Goal: Task Accomplishment & Management: Complete application form

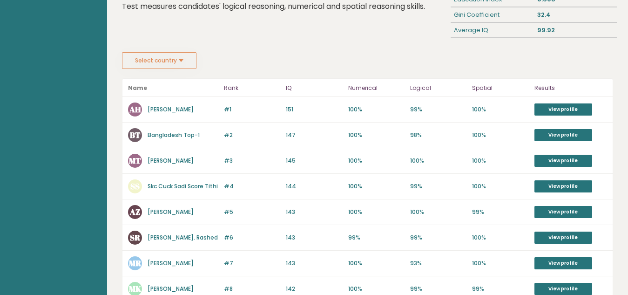
scroll to position [140, 0]
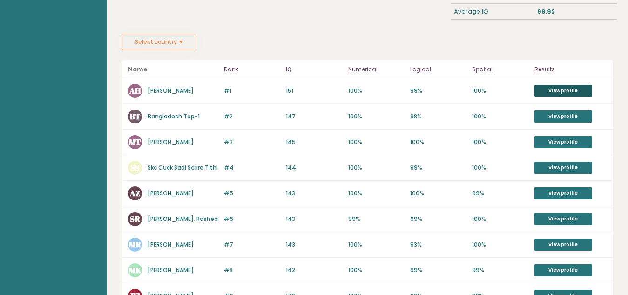
click at [547, 86] on link "View profile" at bounding box center [563, 91] width 58 height 12
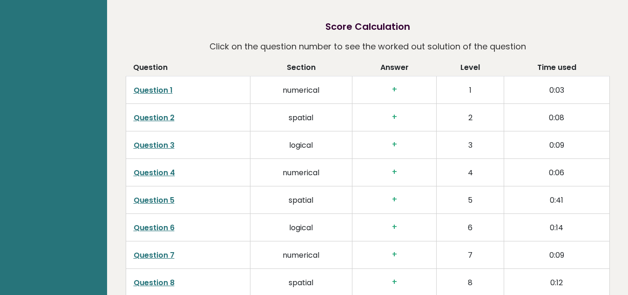
scroll to position [1536, 0]
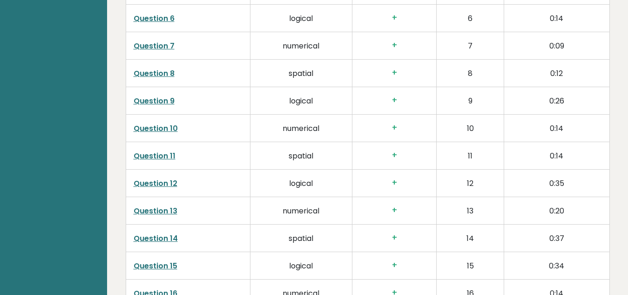
click at [159, 68] on link "Question 8" at bounding box center [154, 73] width 41 height 11
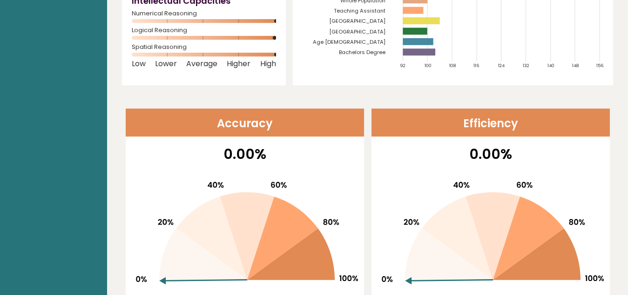
scroll to position [0, 0]
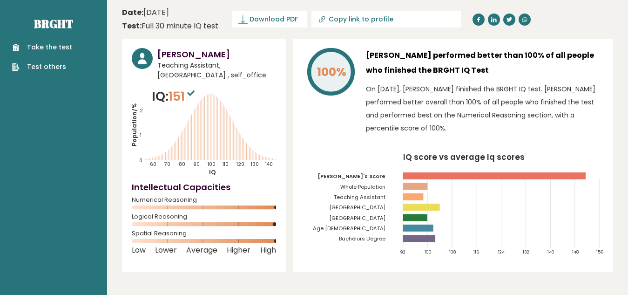
drag, startPoint x: 60, startPoint y: 48, endPoint x: 74, endPoint y: 59, distance: 16.9
click at [61, 49] on link "Take the test" at bounding box center [42, 47] width 60 height 10
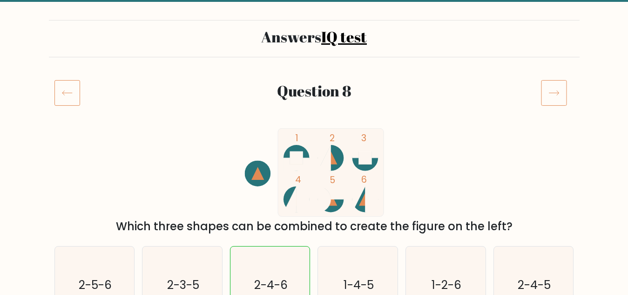
scroll to position [47, 0]
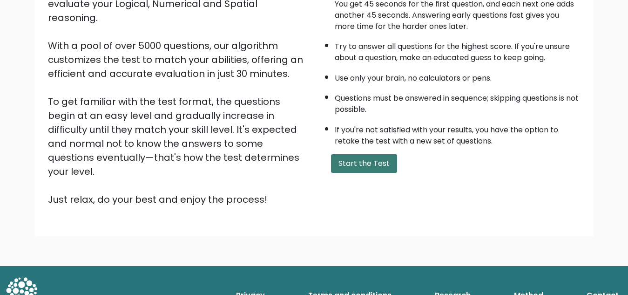
click at [377, 165] on button "Start the Test" at bounding box center [364, 163] width 66 height 19
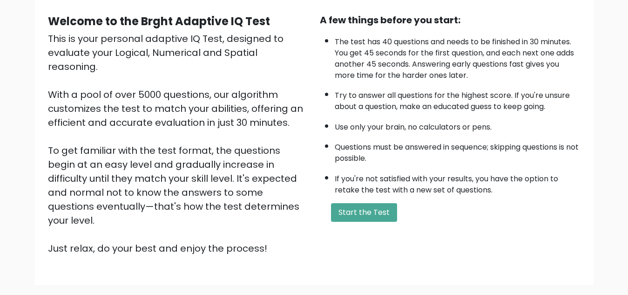
scroll to position [6, 0]
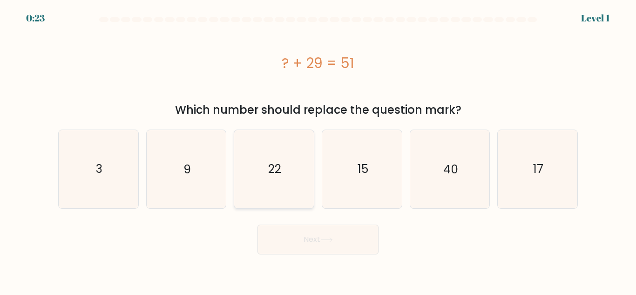
click at [255, 173] on icon "22" at bounding box center [274, 169] width 78 height 78
click at [318, 150] on input "c. 22" at bounding box center [318, 149] width 0 height 2
radio input "true"
click at [338, 244] on button "Next" at bounding box center [317, 239] width 121 height 30
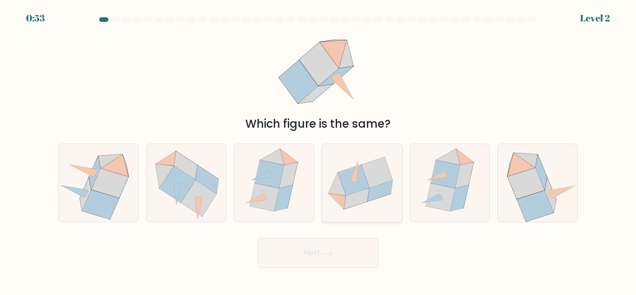
click at [367, 171] on icon at bounding box center [376, 172] width 31 height 31
click at [318, 150] on input "d." at bounding box center [318, 149] width 0 height 2
radio input "true"
click at [317, 249] on button "Next" at bounding box center [317, 253] width 121 height 30
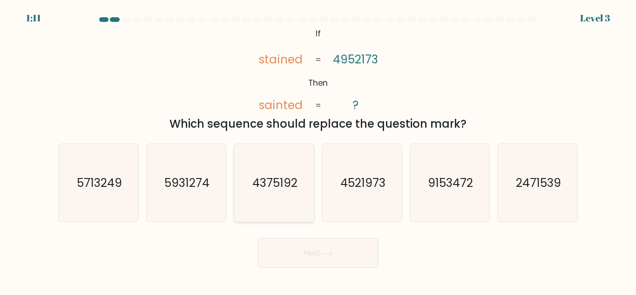
click at [269, 198] on icon "4375192" at bounding box center [274, 183] width 78 height 78
click at [318, 150] on input "c. 4375192" at bounding box center [318, 149] width 0 height 2
radio input "true"
click at [314, 254] on button "Next" at bounding box center [317, 253] width 121 height 30
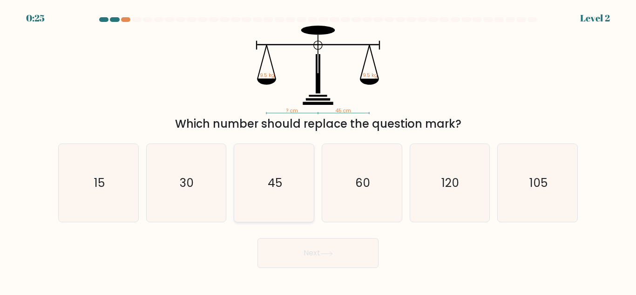
click at [285, 190] on icon "45" at bounding box center [274, 183] width 78 height 78
click at [318, 150] on input "c. 45" at bounding box center [318, 149] width 0 height 2
radio input "true"
click at [332, 254] on icon at bounding box center [326, 253] width 11 height 4
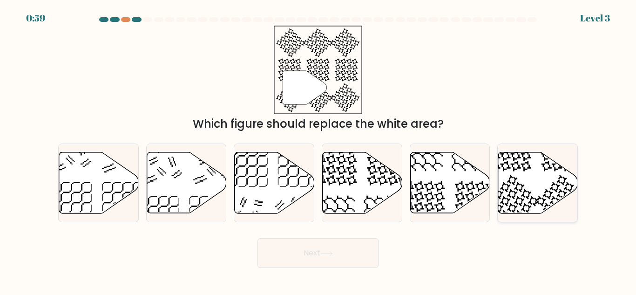
drag, startPoint x: 539, startPoint y: 187, endPoint x: 532, endPoint y: 191, distance: 8.0
click at [539, 187] on icon at bounding box center [538, 182] width 80 height 61
click at [318, 150] on input "f." at bounding box center [318, 149] width 0 height 2
radio input "true"
click at [343, 258] on button "Next" at bounding box center [317, 253] width 121 height 30
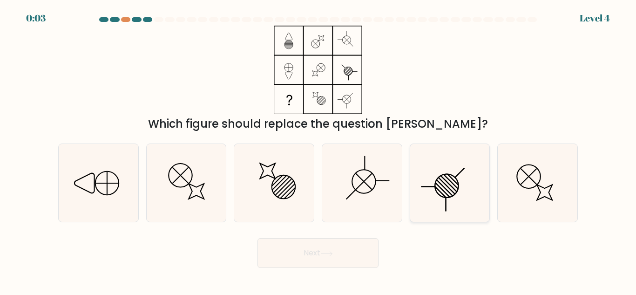
click at [442, 188] on icon at bounding box center [449, 183] width 78 height 78
click at [318, 150] on input "e." at bounding box center [318, 149] width 0 height 2
radio input "true"
click at [364, 249] on button "Next" at bounding box center [317, 253] width 121 height 30
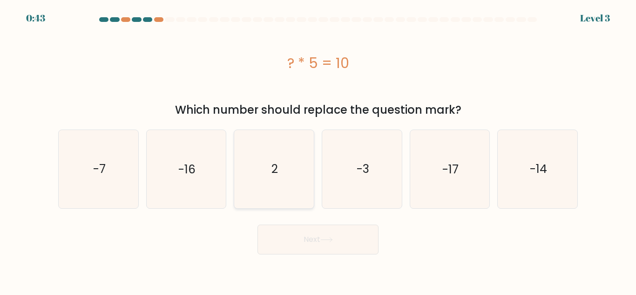
click at [271, 185] on icon "2" at bounding box center [274, 169] width 78 height 78
click at [318, 150] on input "c. 2" at bounding box center [318, 149] width 0 height 2
radio input "true"
click at [316, 235] on button "Next" at bounding box center [317, 239] width 121 height 30
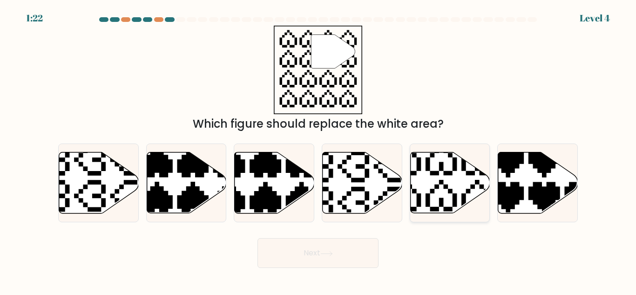
click at [425, 186] on icon at bounding box center [450, 182] width 80 height 61
click at [318, 150] on input "e." at bounding box center [318, 149] width 0 height 2
radio input "true"
click at [372, 254] on button "Next" at bounding box center [317, 253] width 121 height 30
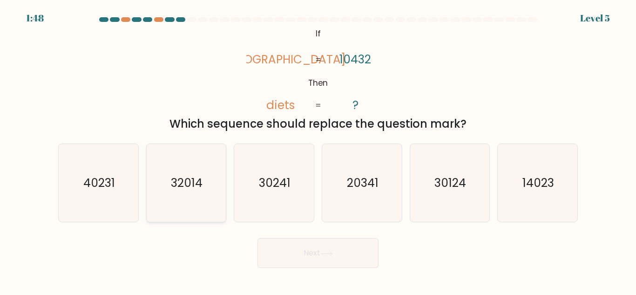
drag, startPoint x: 123, startPoint y: 198, endPoint x: 166, endPoint y: 212, distance: 44.4
click at [124, 199] on icon "40231" at bounding box center [99, 183] width 78 height 78
click at [318, 150] on input "a. 40231" at bounding box center [318, 149] width 0 height 2
radio input "true"
click at [344, 262] on button "Next" at bounding box center [317, 253] width 121 height 30
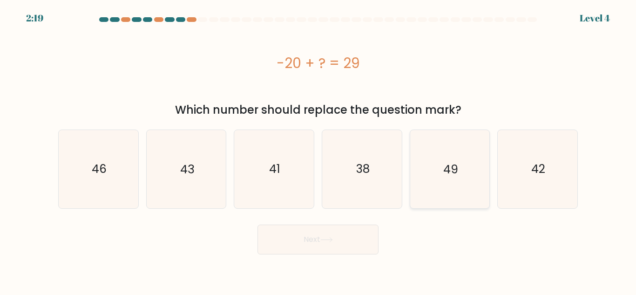
click at [470, 179] on icon "49" at bounding box center [449, 169] width 78 height 78
click at [318, 150] on input "e. 49" at bounding box center [318, 149] width 0 height 2
radio input "true"
click at [365, 234] on button "Next" at bounding box center [317, 239] width 121 height 30
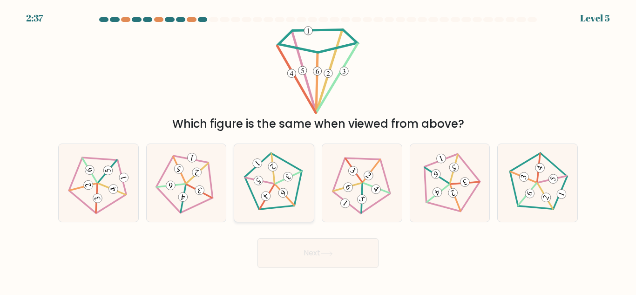
drag, startPoint x: 277, startPoint y: 196, endPoint x: 293, endPoint y: 211, distance: 21.4
click at [278, 196] on icon at bounding box center [274, 183] width 62 height 62
click at [318, 150] on input "c." at bounding box center [318, 149] width 0 height 2
radio input "true"
click at [319, 250] on button "Next" at bounding box center [317, 253] width 121 height 30
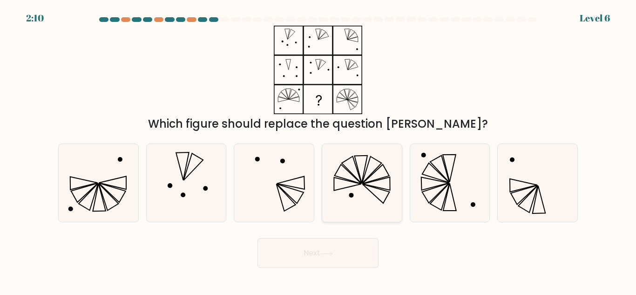
click at [345, 162] on icon at bounding box center [362, 183] width 78 height 78
click at [318, 150] on input "d." at bounding box center [318, 149] width 0 height 2
radio input "true"
click at [333, 252] on icon at bounding box center [326, 253] width 13 height 5
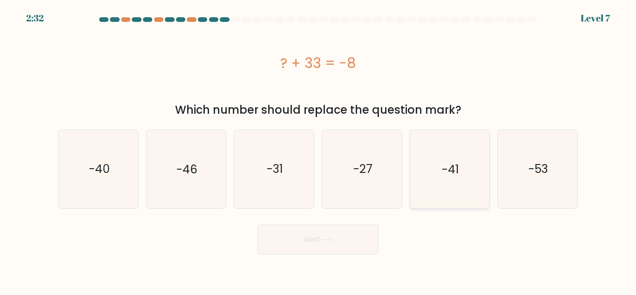
click at [432, 172] on icon "-41" at bounding box center [449, 169] width 78 height 78
click at [318, 150] on input "e. -41" at bounding box center [318, 149] width 0 height 2
radio input "true"
click at [363, 238] on button "Next" at bounding box center [317, 239] width 121 height 30
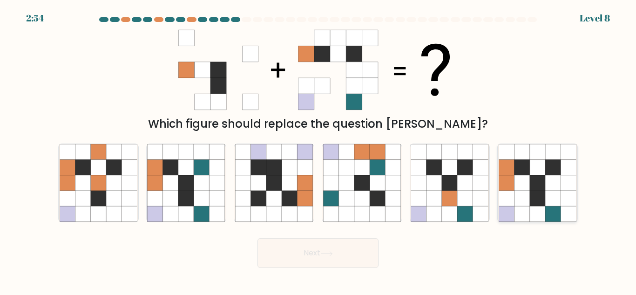
click at [531, 199] on icon at bounding box center [537, 197] width 15 height 15
click at [318, 150] on input "f." at bounding box center [318, 149] width 0 height 2
radio input "true"
click at [350, 258] on button "Next" at bounding box center [317, 253] width 121 height 30
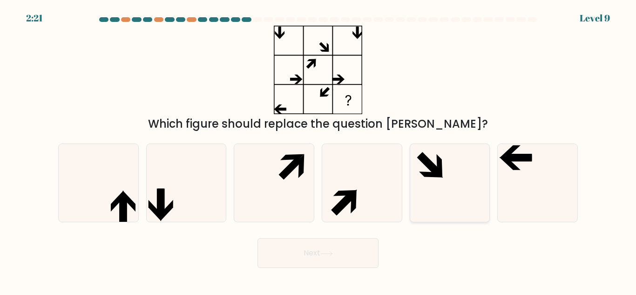
click at [489, 168] on div at bounding box center [450, 182] width 81 height 79
click at [318, 150] on input "e." at bounding box center [318, 149] width 0 height 2
radio input "true"
click at [531, 187] on icon at bounding box center [537, 183] width 78 height 78
click at [318, 150] on input "f." at bounding box center [318, 149] width 0 height 2
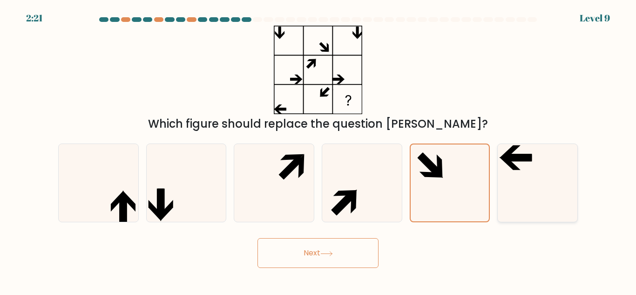
radio input "true"
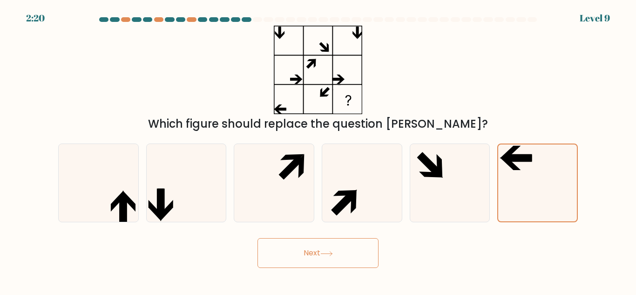
click at [324, 258] on button "Next" at bounding box center [317, 253] width 121 height 30
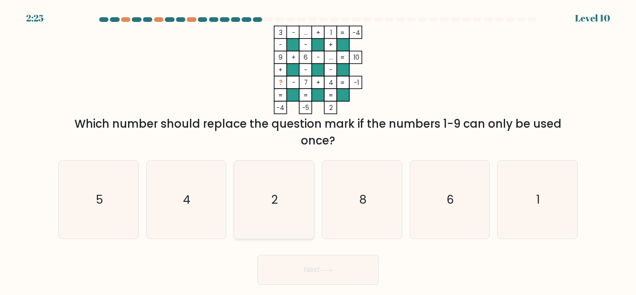
click at [270, 167] on icon "2" at bounding box center [274, 200] width 78 height 78
click at [318, 150] on input "c. 2" at bounding box center [318, 149] width 0 height 2
radio input "true"
click at [271, 166] on icon "2" at bounding box center [273, 199] width 77 height 77
click at [318, 150] on input "c. 2" at bounding box center [318, 149] width 0 height 2
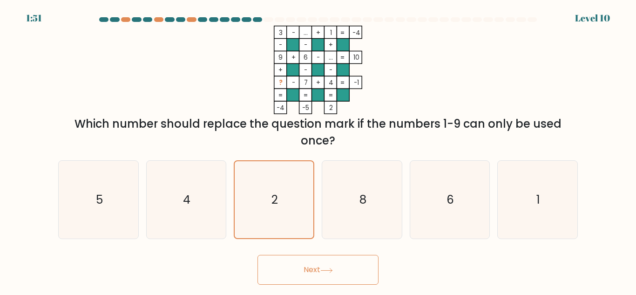
click at [295, 267] on button "Next" at bounding box center [317, 270] width 121 height 30
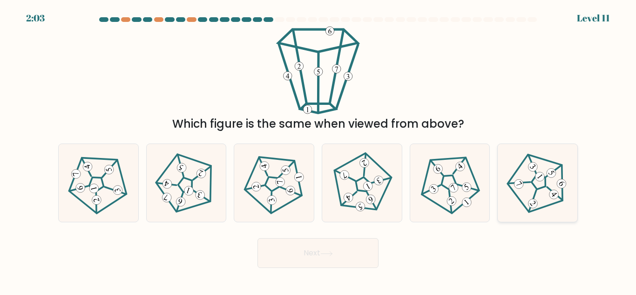
click at [540, 201] on icon at bounding box center [537, 183] width 62 height 62
click at [318, 150] on input "f." at bounding box center [318, 149] width 0 height 2
radio input "true"
click at [346, 261] on button "Next" at bounding box center [317, 253] width 121 height 30
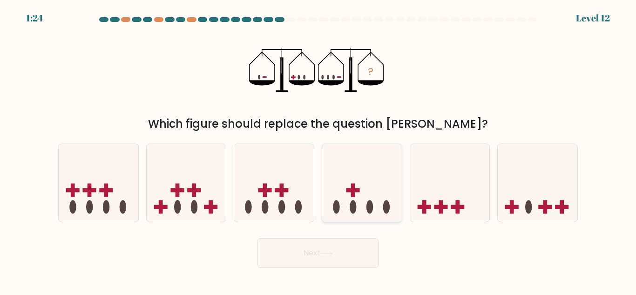
click at [364, 188] on icon at bounding box center [362, 183] width 80 height 66
click at [318, 150] on input "d." at bounding box center [318, 149] width 0 height 2
radio input "true"
click at [349, 245] on button "Next" at bounding box center [317, 253] width 121 height 30
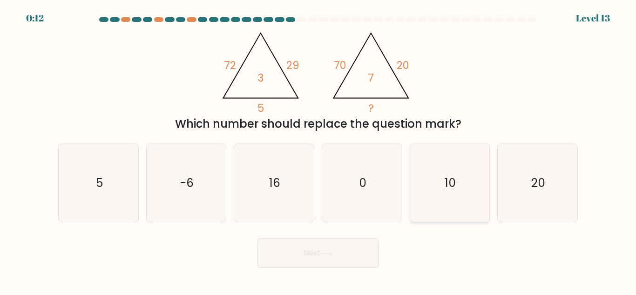
click at [443, 185] on icon "10" at bounding box center [449, 183] width 78 height 78
click at [318, 150] on input "e. 10" at bounding box center [318, 149] width 0 height 2
radio input "true"
click at [311, 262] on button "Next" at bounding box center [317, 253] width 121 height 30
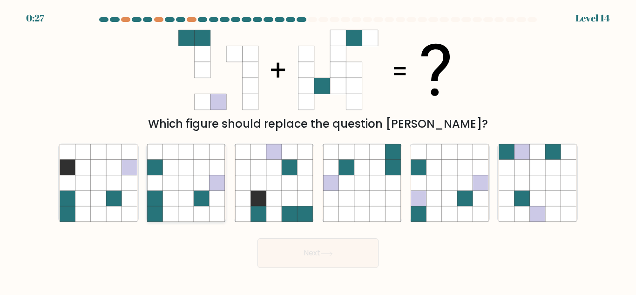
click at [190, 200] on icon at bounding box center [185, 197] width 15 height 15
click at [318, 150] on input "b." at bounding box center [318, 149] width 0 height 2
radio input "true"
click at [298, 248] on button "Next" at bounding box center [317, 253] width 121 height 30
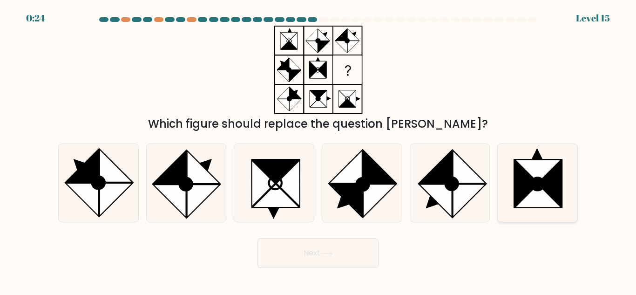
click at [548, 183] on icon at bounding box center [549, 183] width 23 height 47
click at [318, 150] on input "f." at bounding box center [318, 149] width 0 height 2
radio input "true"
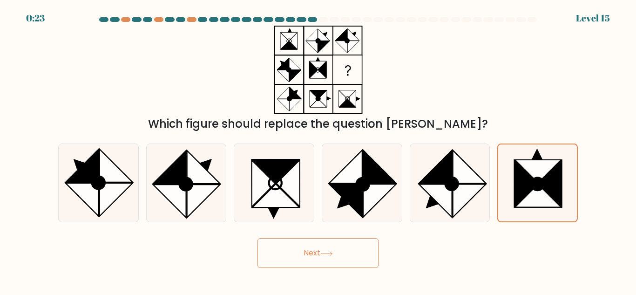
click at [359, 253] on button "Next" at bounding box center [317, 253] width 121 height 30
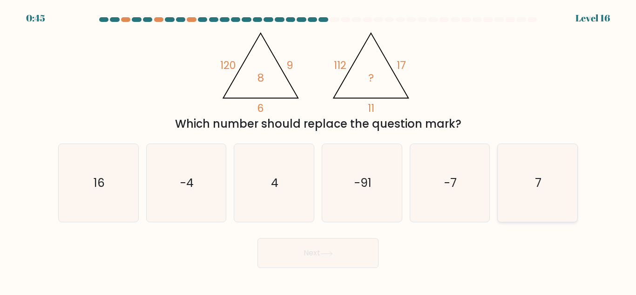
click at [527, 192] on icon "7" at bounding box center [537, 183] width 78 height 78
click at [318, 150] on input "f. 7" at bounding box center [318, 149] width 0 height 2
radio input "true"
click at [358, 251] on button "Next" at bounding box center [317, 253] width 121 height 30
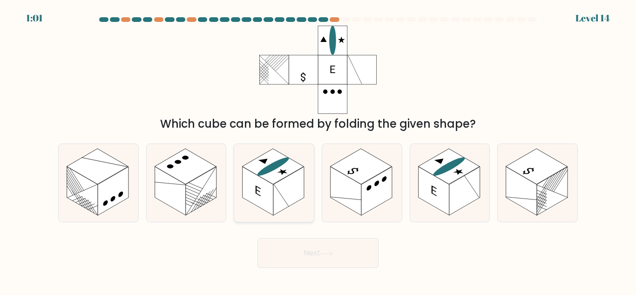
click at [280, 194] on rect at bounding box center [288, 191] width 31 height 49
click at [318, 150] on input "c." at bounding box center [318, 149] width 0 height 2
radio input "true"
click at [294, 246] on button "Next" at bounding box center [317, 253] width 121 height 30
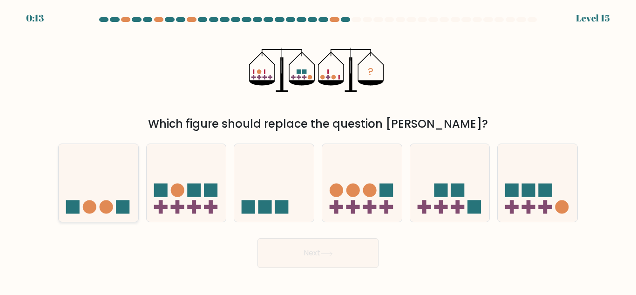
click at [117, 191] on icon at bounding box center [99, 183] width 80 height 66
click at [318, 150] on input "a." at bounding box center [318, 149] width 0 height 2
radio input "true"
click at [315, 255] on button "Next" at bounding box center [317, 253] width 121 height 30
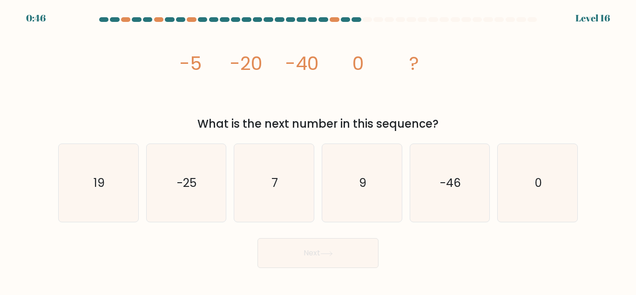
drag, startPoint x: 343, startPoint y: 117, endPoint x: 482, endPoint y: 76, distance: 144.3
click at [482, 76] on div "image/svg+xml -5 -20 -40 0 ? What is the next number in this sequence?" at bounding box center [318, 79] width 531 height 107
click at [195, 174] on icon "-25" at bounding box center [186, 183] width 78 height 78
click at [318, 150] on input "b. -25" at bounding box center [318, 149] width 0 height 2
radio input "true"
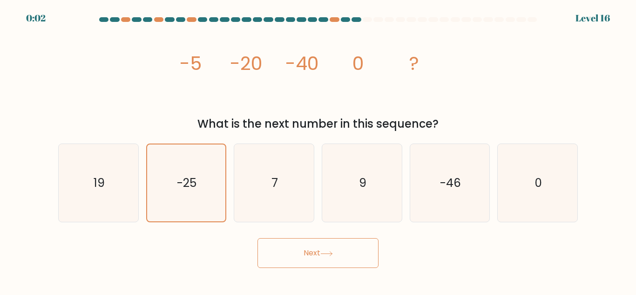
click at [283, 254] on button "Next" at bounding box center [317, 253] width 121 height 30
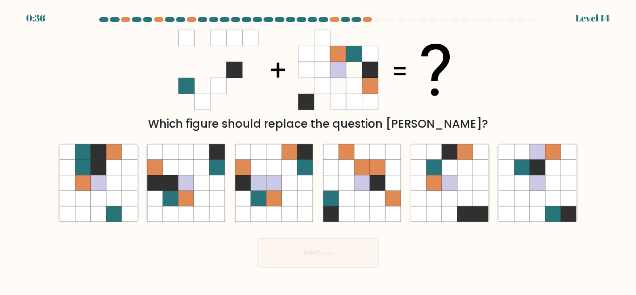
click at [110, 133] on form at bounding box center [318, 142] width 636 height 250
click at [86, 183] on icon at bounding box center [82, 182] width 15 height 15
click at [318, 150] on input "a." at bounding box center [318, 149] width 0 height 2
radio input "true"
click at [281, 251] on button "Next" at bounding box center [317, 253] width 121 height 30
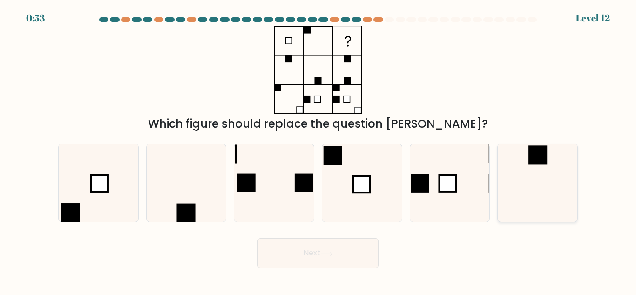
click at [525, 153] on icon at bounding box center [537, 183] width 78 height 78
click at [318, 150] on input "f." at bounding box center [318, 149] width 0 height 2
radio input "true"
click at [338, 248] on button "Next" at bounding box center [317, 253] width 121 height 30
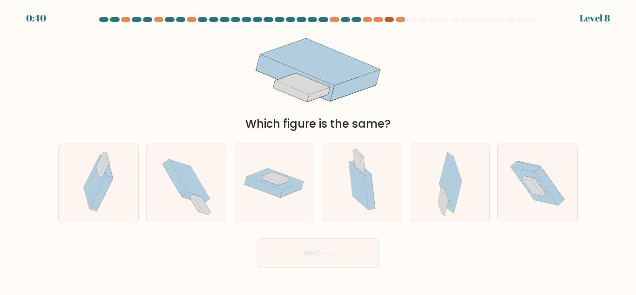
click at [384, 18] on div at bounding box center [388, 19] width 9 height 5
click at [454, 208] on icon at bounding box center [453, 185] width 16 height 57
click at [318, 150] on input "e." at bounding box center [318, 149] width 0 height 2
radio input "true"
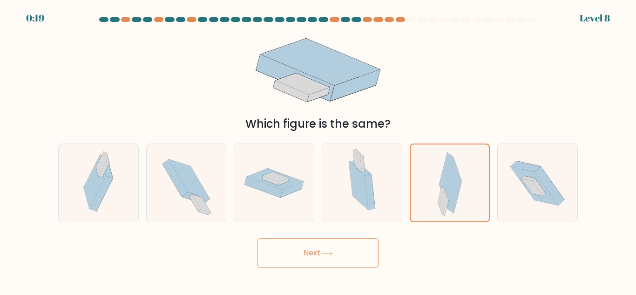
click at [347, 249] on button "Next" at bounding box center [317, 253] width 121 height 30
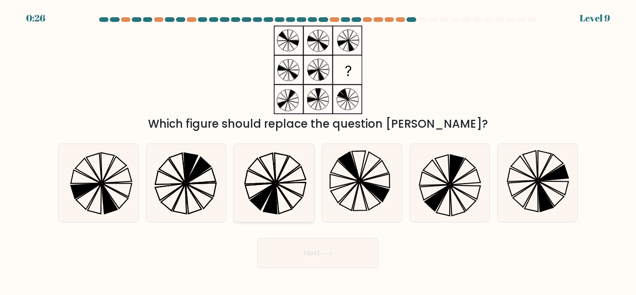
click at [269, 201] on icon at bounding box center [269, 199] width 13 height 30
click at [318, 150] on input "c." at bounding box center [318, 149] width 0 height 2
radio input "true"
click at [317, 246] on button "Next" at bounding box center [317, 253] width 121 height 30
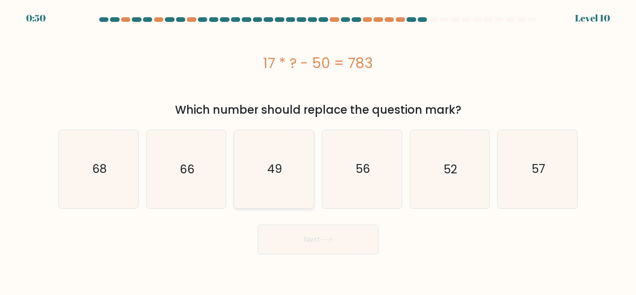
click at [253, 174] on icon "49" at bounding box center [274, 169] width 78 height 78
click at [318, 150] on input "c. 49" at bounding box center [318, 149] width 0 height 2
radio input "true"
click at [303, 237] on button "Next" at bounding box center [317, 239] width 121 height 30
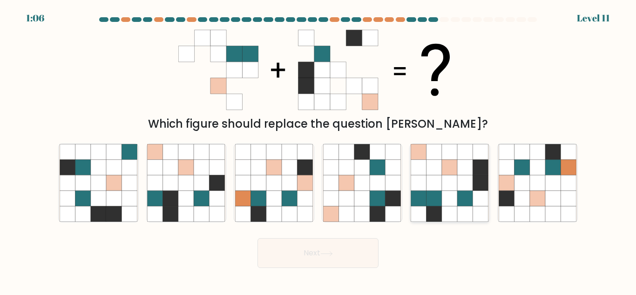
click at [427, 190] on icon at bounding box center [433, 182] width 15 height 15
click at [318, 150] on input "e." at bounding box center [318, 149] width 0 height 2
radio input "true"
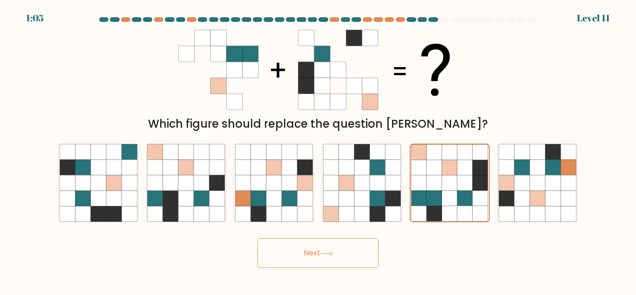
click at [351, 254] on button "Next" at bounding box center [317, 253] width 121 height 30
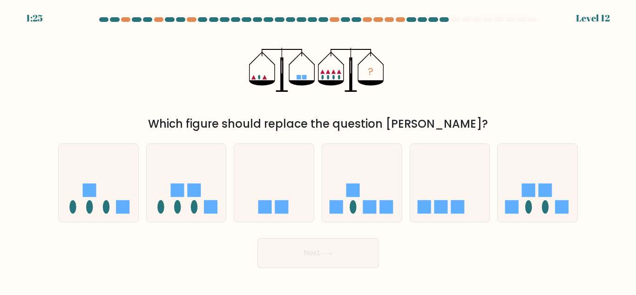
drag, startPoint x: 320, startPoint y: 72, endPoint x: 328, endPoint y: 72, distance: 7.4
click at [328, 72] on icon "?" at bounding box center [318, 70] width 138 height 88
click at [114, 181] on icon at bounding box center [99, 183] width 80 height 66
click at [318, 150] on input "a." at bounding box center [318, 149] width 0 height 2
radio input "true"
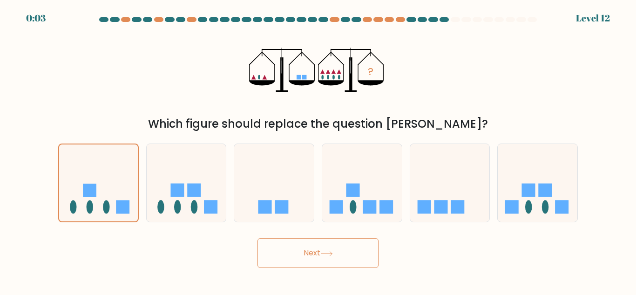
click at [288, 256] on button "Next" at bounding box center [317, 253] width 121 height 30
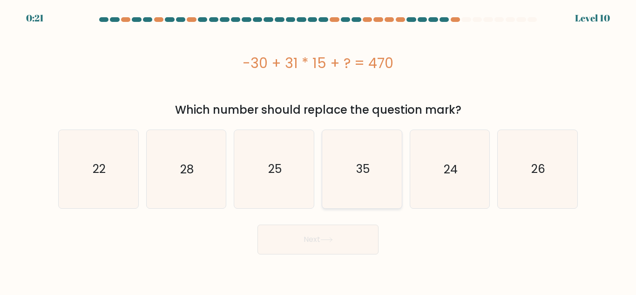
click at [341, 155] on icon "35" at bounding box center [362, 169] width 78 height 78
click at [318, 150] on input "d. 35" at bounding box center [318, 149] width 0 height 2
radio input "true"
click at [328, 235] on button "Next" at bounding box center [317, 239] width 121 height 30
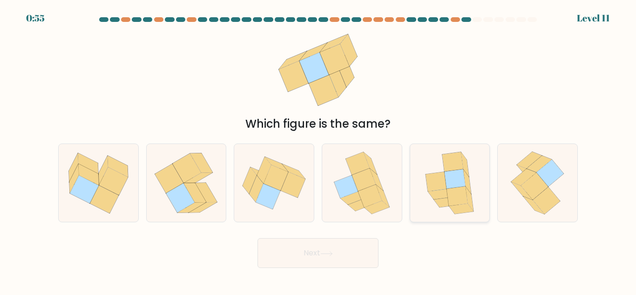
click at [447, 189] on icon at bounding box center [457, 196] width 21 height 20
click at [318, 150] on input "e." at bounding box center [318, 149] width 0 height 2
radio input "true"
click at [365, 248] on button "Next" at bounding box center [317, 253] width 121 height 30
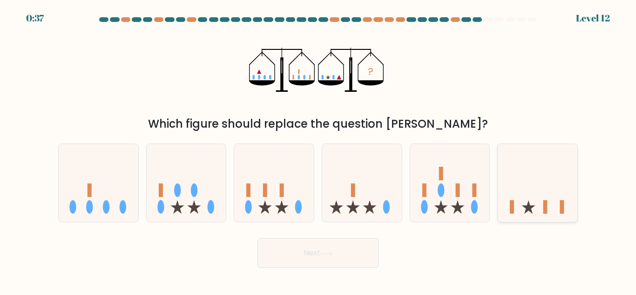
click at [524, 185] on icon at bounding box center [537, 183] width 80 height 66
click at [318, 150] on input "f." at bounding box center [318, 149] width 0 height 2
radio input "true"
click at [350, 249] on button "Next" at bounding box center [317, 253] width 121 height 30
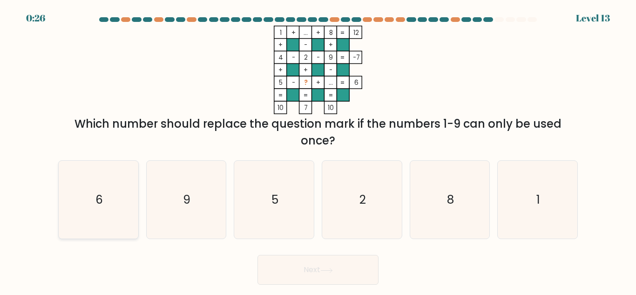
click at [107, 198] on icon "6" at bounding box center [99, 200] width 78 height 78
click at [318, 150] on input "a. 6" at bounding box center [318, 149] width 0 height 2
radio input "true"
click at [295, 277] on button "Next" at bounding box center [317, 270] width 121 height 30
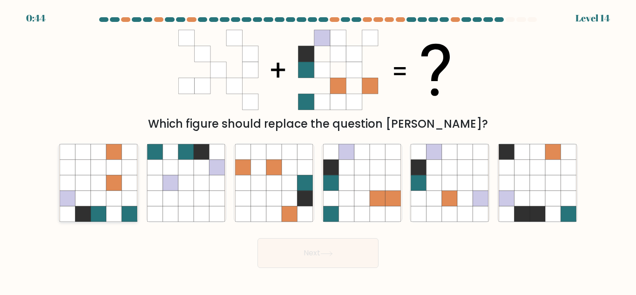
click at [105, 208] on icon at bounding box center [98, 213] width 15 height 15
click at [318, 150] on input "a." at bounding box center [318, 149] width 0 height 2
radio input "true"
click at [322, 254] on icon at bounding box center [326, 253] width 13 height 5
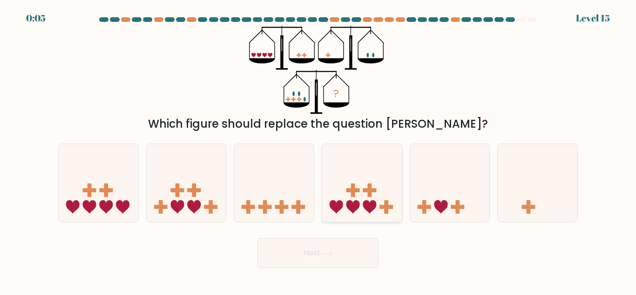
click at [340, 190] on icon at bounding box center [362, 183] width 80 height 66
click at [318, 150] on input "d." at bounding box center [318, 149] width 0 height 2
radio input "true"
click at [322, 252] on button "Next" at bounding box center [317, 253] width 121 height 30
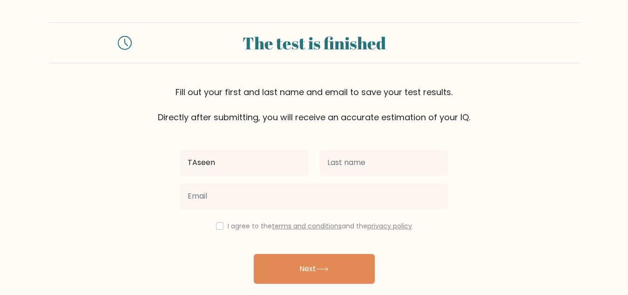
type input "TAseen"
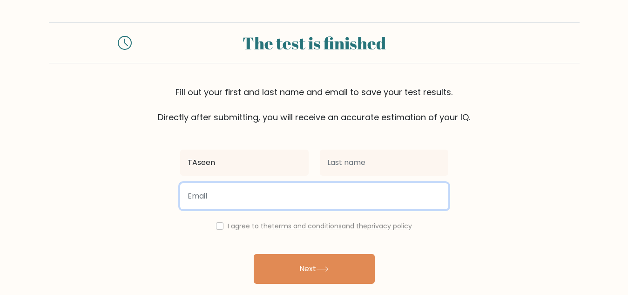
click at [279, 207] on input "email" at bounding box center [314, 196] width 268 height 26
type input "[EMAIL_ADDRESS][DOMAIN_NAME]"
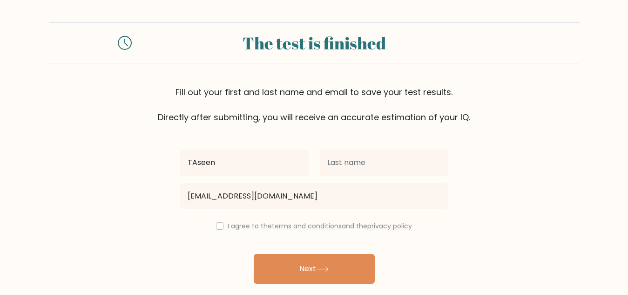
drag, startPoint x: 221, startPoint y: 223, endPoint x: 233, endPoint y: 239, distance: 19.9
click at [221, 223] on div "I agree to the terms and conditions and the privacy policy" at bounding box center [314, 225] width 279 height 11
click at [216, 227] on input "checkbox" at bounding box center [219, 225] width 7 height 7
checkbox input "true"
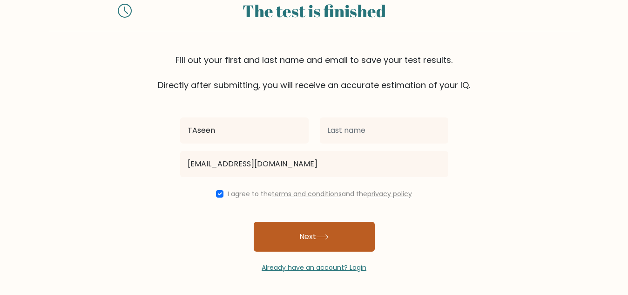
click at [321, 242] on button "Next" at bounding box center [314, 237] width 121 height 30
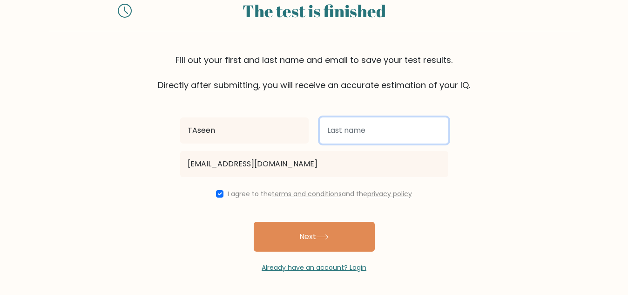
click at [356, 134] on input "text" at bounding box center [384, 130] width 128 height 26
type input "Farhan"
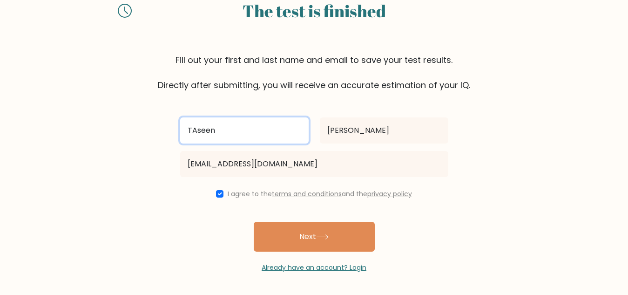
click at [275, 134] on input "TAseen" at bounding box center [244, 130] width 128 height 26
type input "T"
type input "SM"
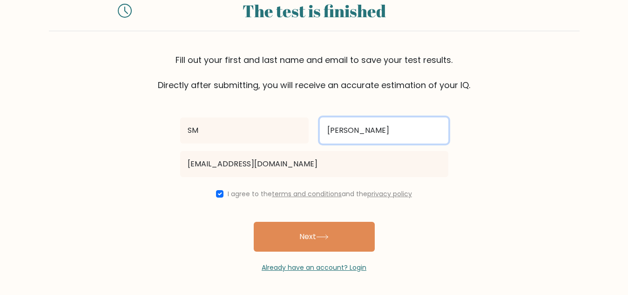
click at [366, 131] on input "Farhan" at bounding box center [384, 130] width 128 height 26
type input "F"
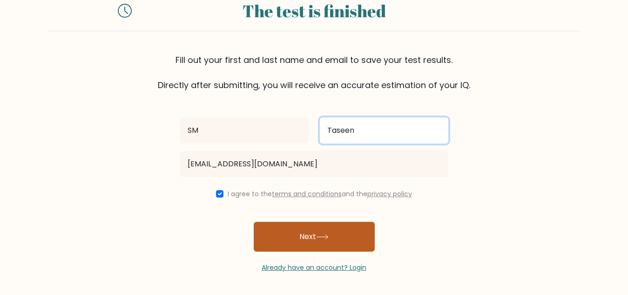
type input "Taseen"
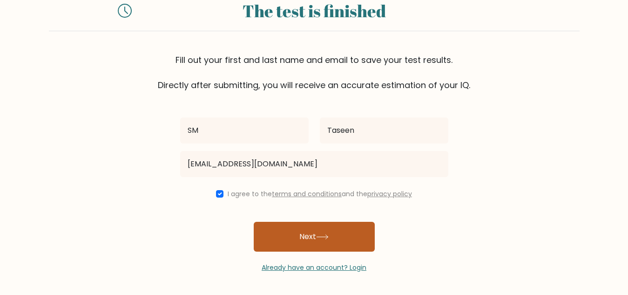
click at [310, 237] on button "Next" at bounding box center [314, 237] width 121 height 30
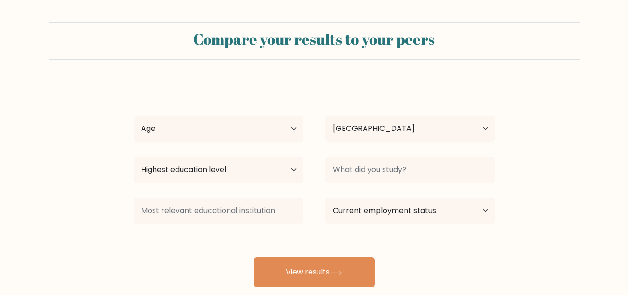
select select "BD"
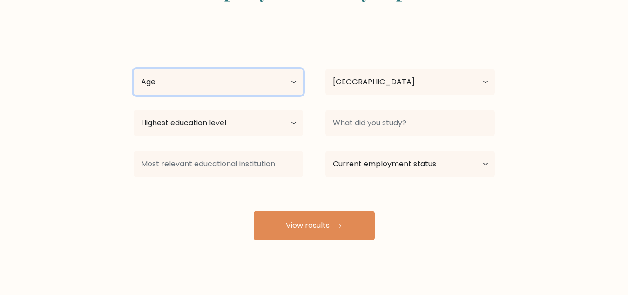
click at [275, 92] on select "Age Under [DEMOGRAPHIC_DATA] [DEMOGRAPHIC_DATA] [DEMOGRAPHIC_DATA] [DEMOGRAPHIC…" at bounding box center [218, 82] width 169 height 26
select select "18_24"
click at [134, 69] on select "Age Under [DEMOGRAPHIC_DATA] [DEMOGRAPHIC_DATA] [DEMOGRAPHIC_DATA] [DEMOGRAPHIC…" at bounding box center [218, 82] width 169 height 26
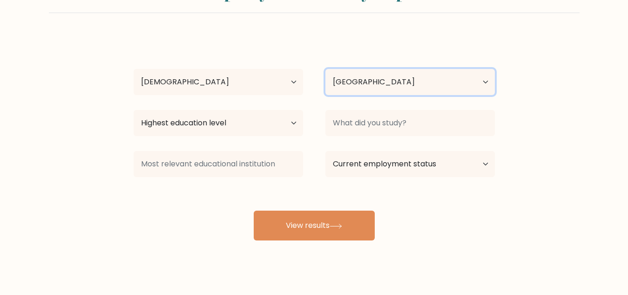
click at [370, 92] on select "Country [GEOGRAPHIC_DATA] [GEOGRAPHIC_DATA] [GEOGRAPHIC_DATA] [US_STATE] [GEOGR…" at bounding box center [409, 82] width 169 height 26
click at [188, 210] on div "SM Taseen Age Under [DEMOGRAPHIC_DATA] [DEMOGRAPHIC_DATA] [DEMOGRAPHIC_DATA] [D…" at bounding box center [314, 137] width 372 height 205
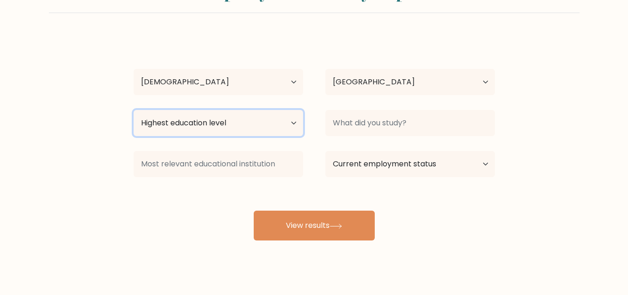
click at [221, 129] on select "Highest education level No schooling Primary Lower Secondary Upper Secondary Oc…" at bounding box center [218, 123] width 169 height 26
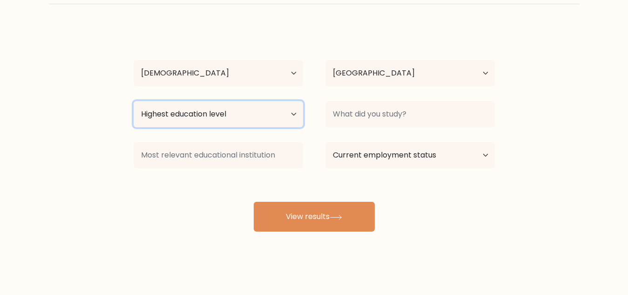
scroll to position [58, 0]
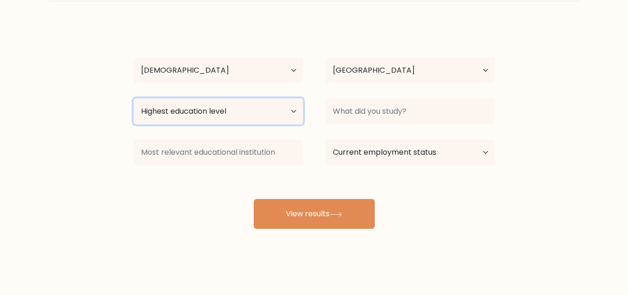
click at [228, 110] on select "Highest education level No schooling Primary Lower Secondary Upper Secondary Oc…" at bounding box center [218, 111] width 169 height 26
select select "upper_secondary"
click at [134, 98] on select "Highest education level No schooling Primary Lower Secondary Upper Secondary Oc…" at bounding box center [218, 111] width 169 height 26
click at [219, 120] on select "Highest education level No schooling Primary Lower Secondary Upper Secondary Oc…" at bounding box center [218, 111] width 169 height 26
click at [134, 98] on select "Highest education level No schooling Primary Lower Secondary Upper Secondary Oc…" at bounding box center [218, 111] width 169 height 26
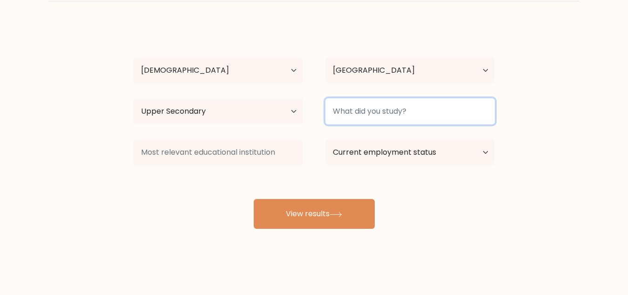
click at [379, 116] on input at bounding box center [409, 111] width 169 height 26
type input "a"
type input "A"
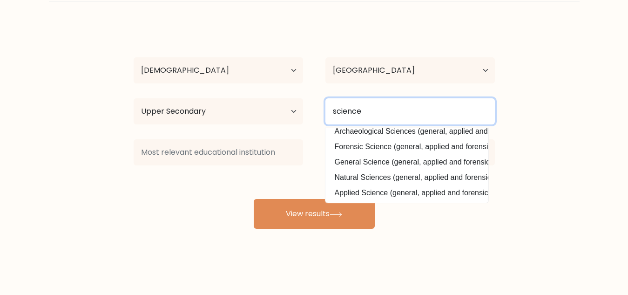
scroll to position [92, 0]
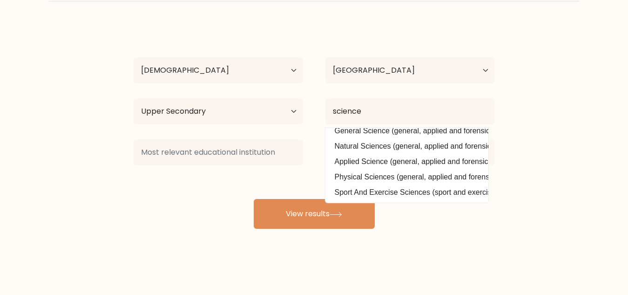
click at [442, 239] on div "Compare your results to your peers SM Taseen Age Under [DEMOGRAPHIC_DATA] [DEMO…" at bounding box center [314, 118] width 628 height 353
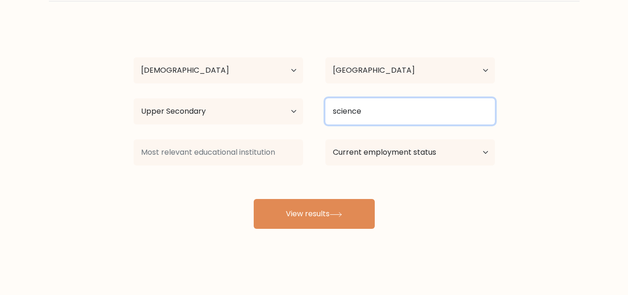
click at [379, 114] on input "science" at bounding box center [409, 111] width 169 height 26
click at [376, 114] on input "science" at bounding box center [409, 111] width 169 height 26
click at [373, 114] on input "science" at bounding box center [409, 111] width 169 height 26
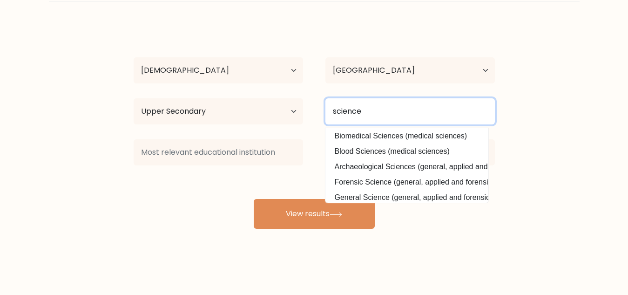
scroll to position [47, 0]
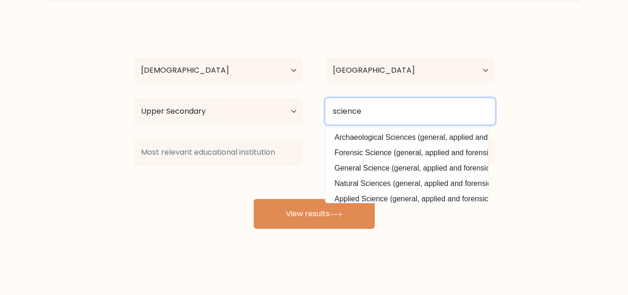
type input "science"
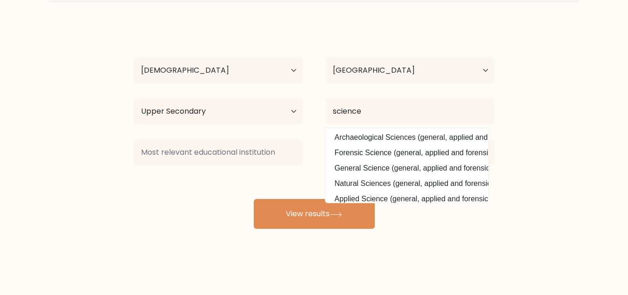
click at [231, 178] on div "SM Taseen Age Under [DEMOGRAPHIC_DATA] [DEMOGRAPHIC_DATA] [DEMOGRAPHIC_DATA] [D…" at bounding box center [314, 126] width 372 height 205
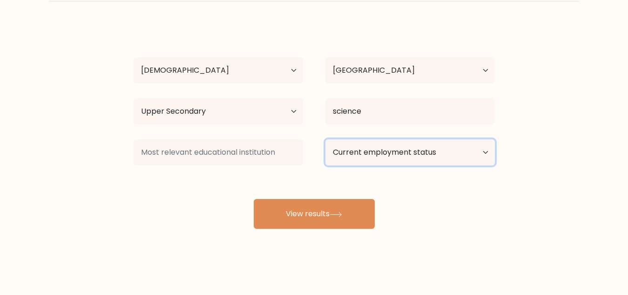
click at [362, 152] on select "Current employment status Employed Student Retired Other / prefer not to answer" at bounding box center [409, 152] width 169 height 26
select select "student"
click at [325, 139] on select "Current employment status Employed Student Retired Other / prefer not to answer" at bounding box center [409, 152] width 169 height 26
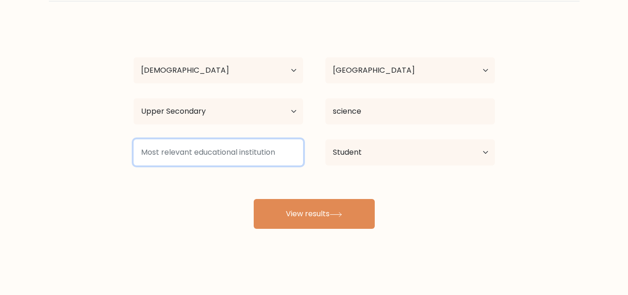
click at [234, 156] on input at bounding box center [218, 152] width 169 height 26
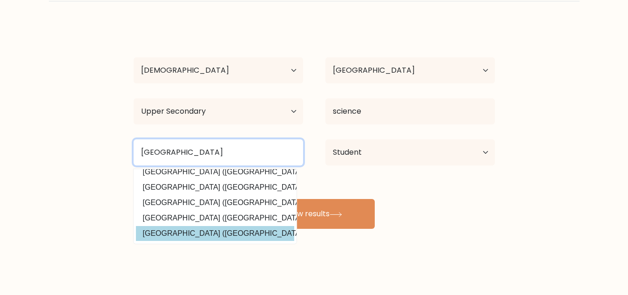
scroll to position [0, 0]
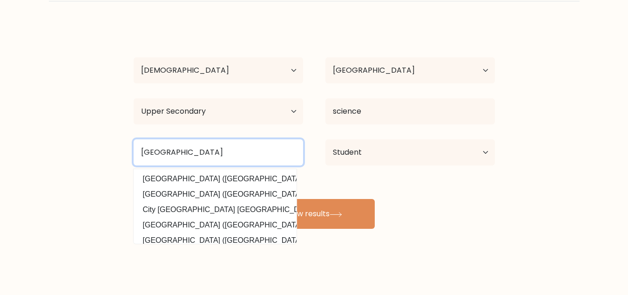
click at [235, 154] on input "[GEOGRAPHIC_DATA]" at bounding box center [218, 152] width 169 height 26
type input "Dhaka city college"
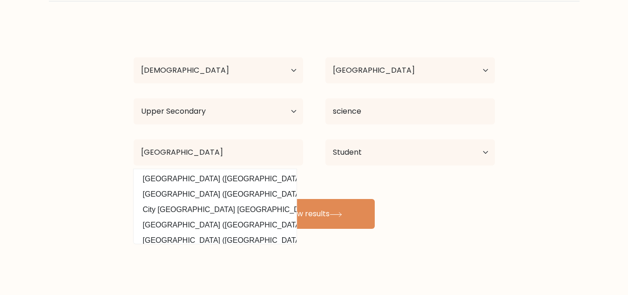
click at [223, 269] on div "Compare your results to your peers SM Taseen Age Under 18 years old 18-24 years…" at bounding box center [314, 118] width 628 height 353
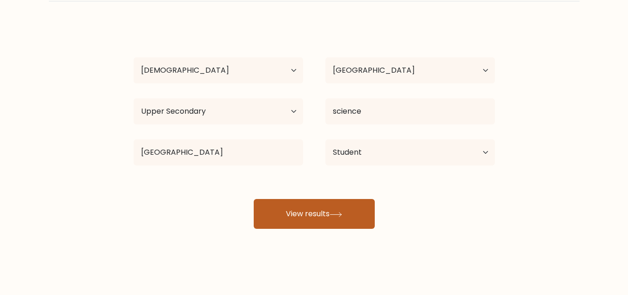
click at [293, 209] on button "View results" at bounding box center [314, 214] width 121 height 30
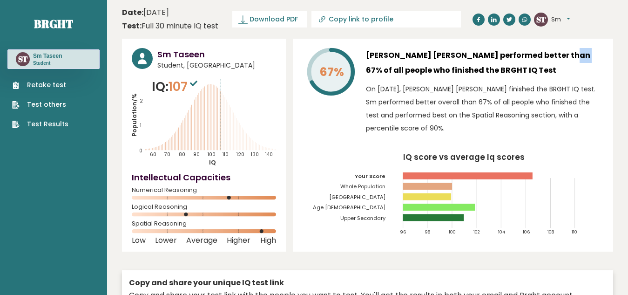
drag, startPoint x: 497, startPoint y: 57, endPoint x: 511, endPoint y: 56, distance: 14.4
click at [511, 56] on h3 "Sm Taseen performed better than 67% of all people who finished the BRGHT IQ Test" at bounding box center [484, 63] width 237 height 30
click at [519, 56] on h3 "Sm Taseen performed better than 67% of all people who finished the BRGHT IQ Test" at bounding box center [484, 63] width 237 height 30
drag, startPoint x: 527, startPoint y: 56, endPoint x: 533, endPoint y: 64, distance: 9.6
click at [560, 54] on h3 "Sm Taseen performed better than 67% of all people who finished the BRGHT IQ Test" at bounding box center [484, 63] width 237 height 30
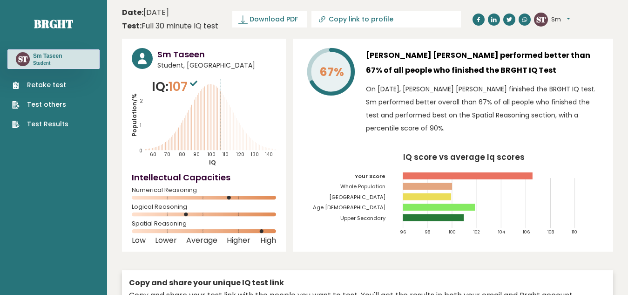
drag, startPoint x: 452, startPoint y: 81, endPoint x: 401, endPoint y: 75, distance: 51.4
click at [451, 81] on div "Sm Taseen performed better than 67% of all people who finished the BRGHT IQ Tes…" at bounding box center [484, 93] width 237 height 91
drag, startPoint x: 419, startPoint y: 75, endPoint x: 438, endPoint y: 76, distance: 19.1
click at [438, 76] on h3 "Sm Taseen performed better than 67% of all people who finished the BRGHT IQ Test" at bounding box center [484, 63] width 237 height 30
click at [465, 72] on h3 "Sm Taseen performed better than 67% of all people who finished the BRGHT IQ Test" at bounding box center [484, 63] width 237 height 30
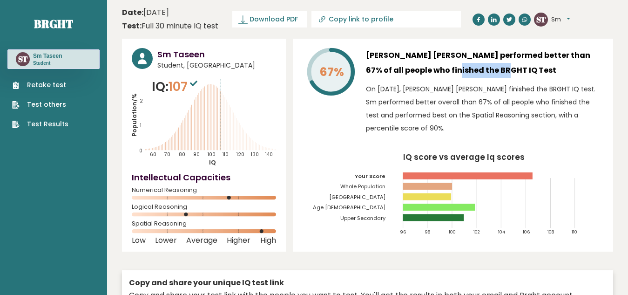
drag, startPoint x: 462, startPoint y: 72, endPoint x: 414, endPoint y: 74, distance: 48.0
click at [414, 74] on h3 "Sm Taseen performed better than 67% of all people who finished the BRGHT IQ Test" at bounding box center [484, 63] width 237 height 30
click at [494, 70] on h3 "[PERSON_NAME] [PERSON_NAME] performed better than 67% of all people who finishe…" at bounding box center [484, 63] width 237 height 30
drag, startPoint x: 417, startPoint y: 88, endPoint x: 433, endPoint y: 87, distance: 16.3
click at [433, 87] on p "On September 12, 2025, Sm Taseen finished the BRGHT IQ test. Sm performed bette…" at bounding box center [484, 108] width 237 height 52
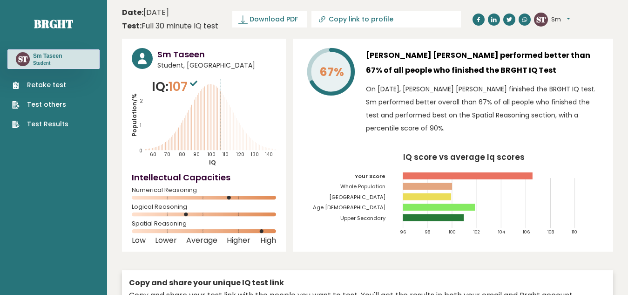
click at [446, 88] on p "On September 12, 2025, Sm Taseen finished the BRGHT IQ test. Sm performed bette…" at bounding box center [484, 108] width 237 height 52
drag, startPoint x: 518, startPoint y: 88, endPoint x: 571, endPoint y: 94, distance: 52.9
click at [556, 94] on p "On September 12, 2025, Sm Taseen finished the BRGHT IQ test. Sm performed bette…" at bounding box center [484, 108] width 237 height 52
click at [574, 93] on p "On September 12, 2025, Sm Taseen finished the BRGHT IQ test. Sm performed bette…" at bounding box center [484, 108] width 237 height 52
drag, startPoint x: 458, startPoint y: 96, endPoint x: 479, endPoint y: 99, distance: 21.5
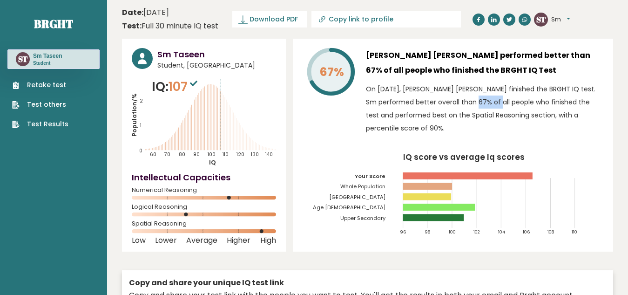
click at [479, 99] on p "On September 12, 2025, Sm Taseen finished the BRGHT IQ test. Sm performed bette…" at bounding box center [484, 108] width 237 height 52
drag, startPoint x: 496, startPoint y: 99, endPoint x: 509, endPoint y: 100, distance: 13.5
click at [509, 100] on p "On September 12, 2025, Sm Taseen finished the BRGHT IQ test. Sm performed bette…" at bounding box center [484, 108] width 237 height 52
click at [514, 107] on p "On September 12, 2025, Sm Taseen finished the BRGHT IQ test. Sm performed bette…" at bounding box center [484, 108] width 237 height 52
drag, startPoint x: 367, startPoint y: 131, endPoint x: 407, endPoint y: 127, distance: 40.2
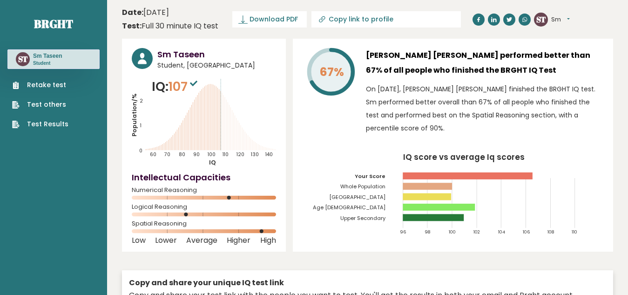
click at [403, 127] on p "On September 12, 2025, Sm Taseen finished the BRGHT IQ test. Sm performed bette…" at bounding box center [484, 108] width 237 height 52
click at [439, 128] on p "On September 12, 2025, Sm Taseen finished the BRGHT IQ test. Sm performed bette…" at bounding box center [484, 108] width 237 height 52
drag, startPoint x: 242, startPoint y: 129, endPoint x: 243, endPoint y: 153, distance: 24.2
click at [243, 153] on icon "Population/% IQ 0 1 2 60 70 80 90 100 110 120 130 140" at bounding box center [204, 121] width 144 height 89
drag, startPoint x: 229, startPoint y: 197, endPoint x: 248, endPoint y: 195, distance: 19.2
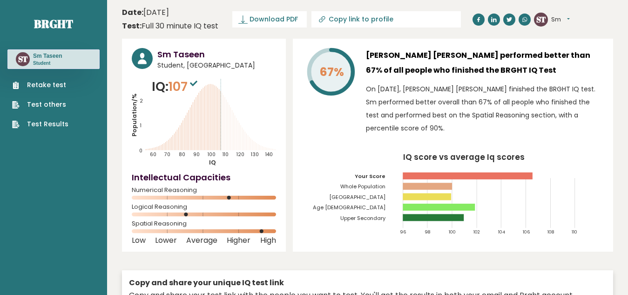
click at [248, 195] on div "Numerical Reasoning" at bounding box center [204, 195] width 144 height 15
click at [247, 179] on h4 "Intellectual Capacities" at bounding box center [204, 177] width 144 height 13
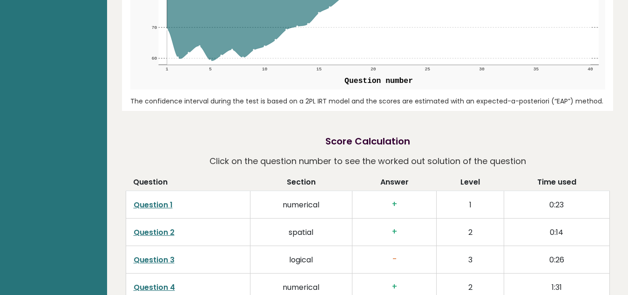
scroll to position [1364, 0]
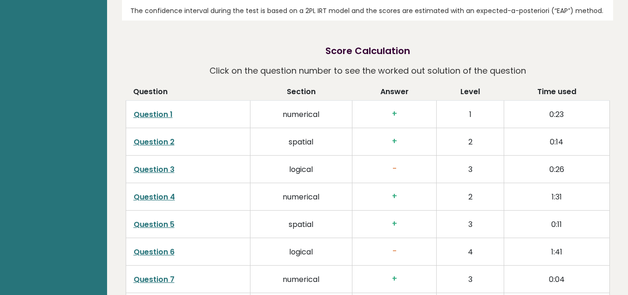
click at [147, 164] on link "Question 3" at bounding box center [154, 169] width 41 height 11
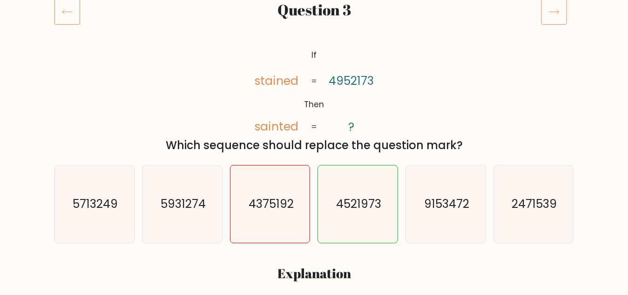
scroll to position [140, 0]
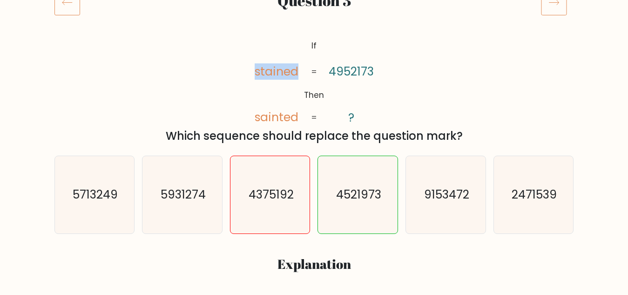
drag, startPoint x: 259, startPoint y: 69, endPoint x: 299, endPoint y: 71, distance: 40.5
click at [299, 71] on icon "@import url('[URL][DOMAIN_NAME]); If Then stained sainted 4952173 ? = =" at bounding box center [313, 82] width 143 height 88
drag, startPoint x: 296, startPoint y: 116, endPoint x: 242, endPoint y: 117, distance: 54.5
click at [242, 117] on div "@import url('[URL][DOMAIN_NAME]); If Then stained sainted 4952173 ? = = Which s…" at bounding box center [314, 91] width 531 height 107
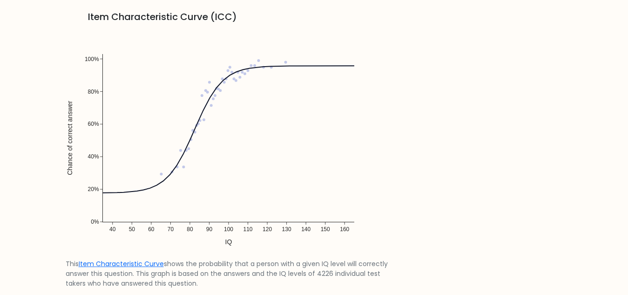
scroll to position [745, 0]
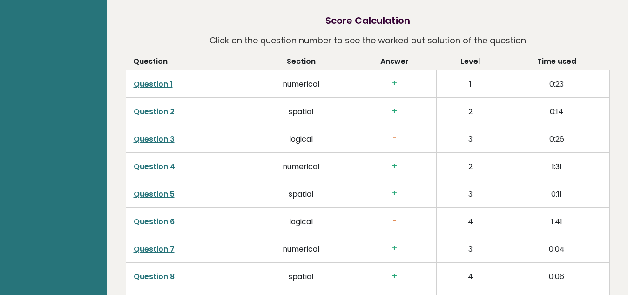
scroll to position [1410, 0]
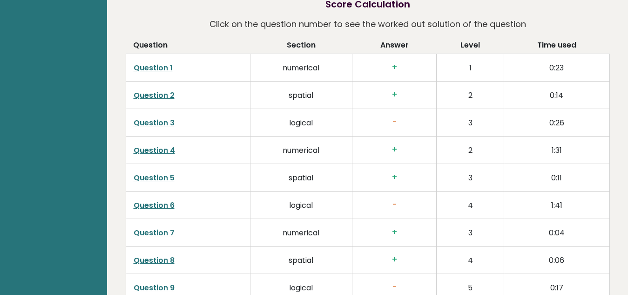
click at [165, 200] on link "Question 6" at bounding box center [154, 205] width 41 height 11
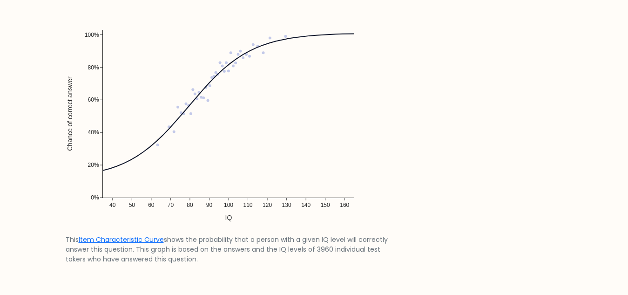
scroll to position [512, 0]
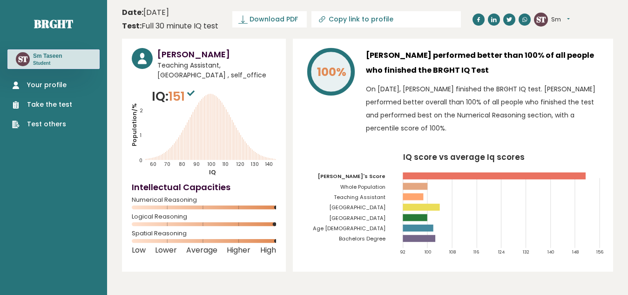
drag, startPoint x: 0, startPoint y: 0, endPoint x: 127, endPoint y: 59, distance: 139.7
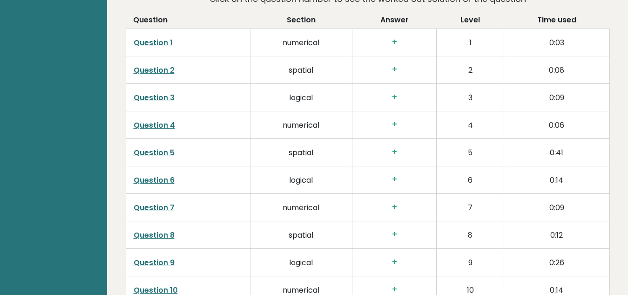
scroll to position [1256, 0]
